Goal: Transaction & Acquisition: Purchase product/service

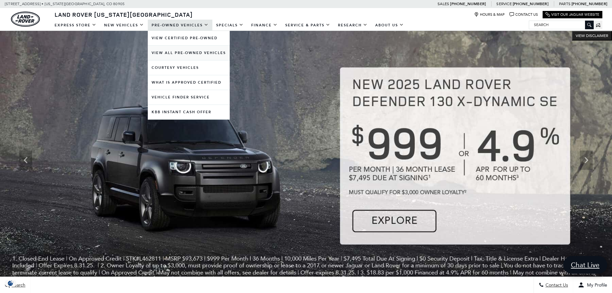
click at [173, 50] on link "View All Pre-Owned Vehicles" at bounding box center [189, 53] width 82 height 14
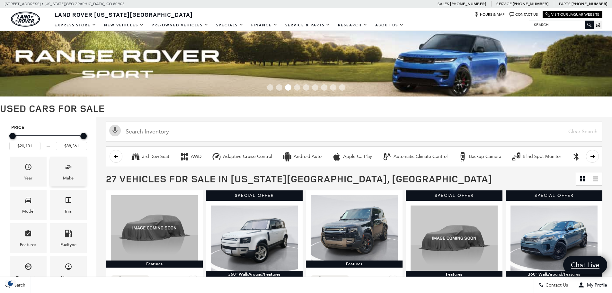
click at [59, 176] on div "Make" at bounding box center [68, 172] width 37 height 30
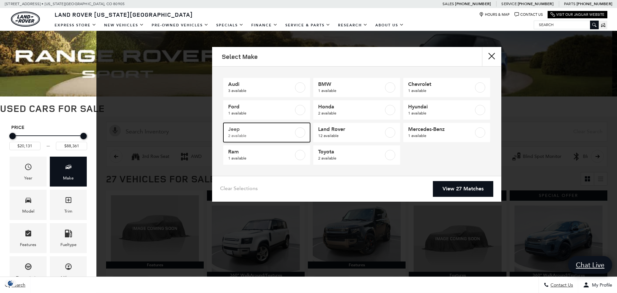
click at [262, 135] on span "2 available" at bounding box center [261, 135] width 66 height 6
type input "$40,046"
checkbox input "true"
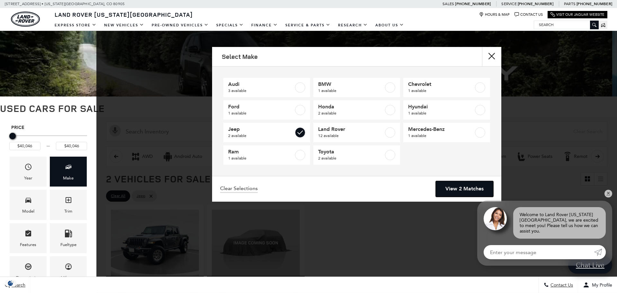
click at [467, 186] on link "View 2 Matches" at bounding box center [465, 189] width 58 height 16
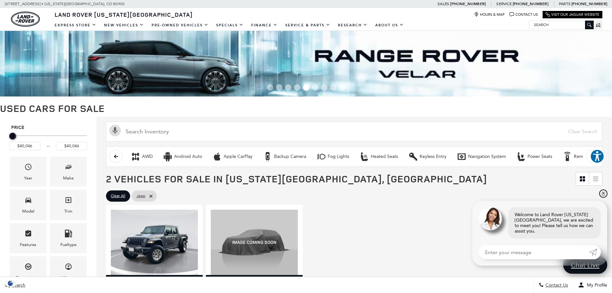
click at [603, 197] on link "✕" at bounding box center [604, 194] width 8 height 8
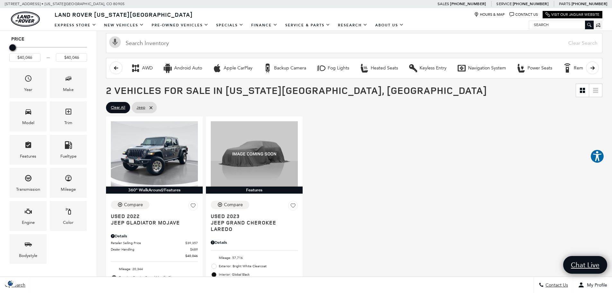
scroll to position [103, 0]
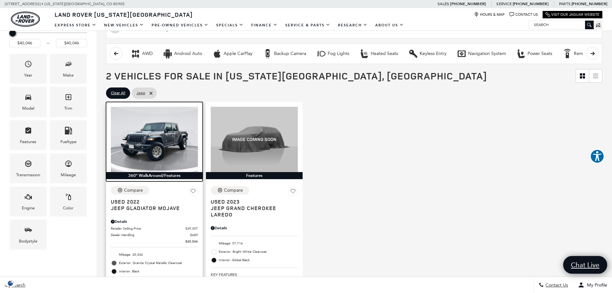
click at [146, 136] on img at bounding box center [154, 139] width 87 height 65
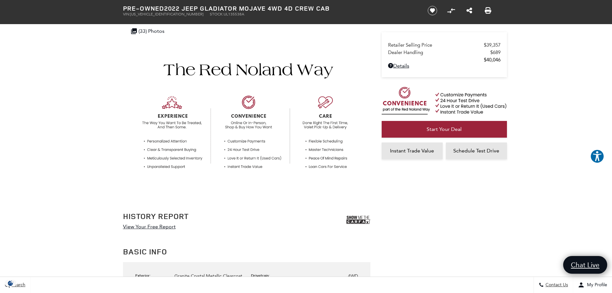
scroll to position [235, 0]
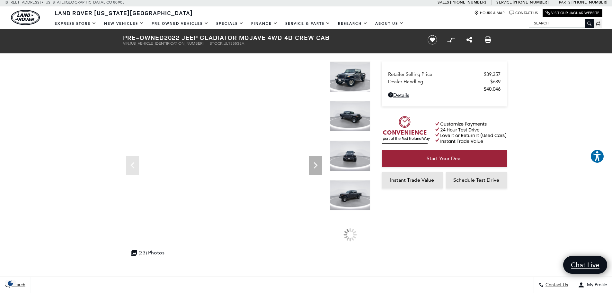
scroll to position [0, 0]
